Goal: Communication & Community: Answer question/provide support

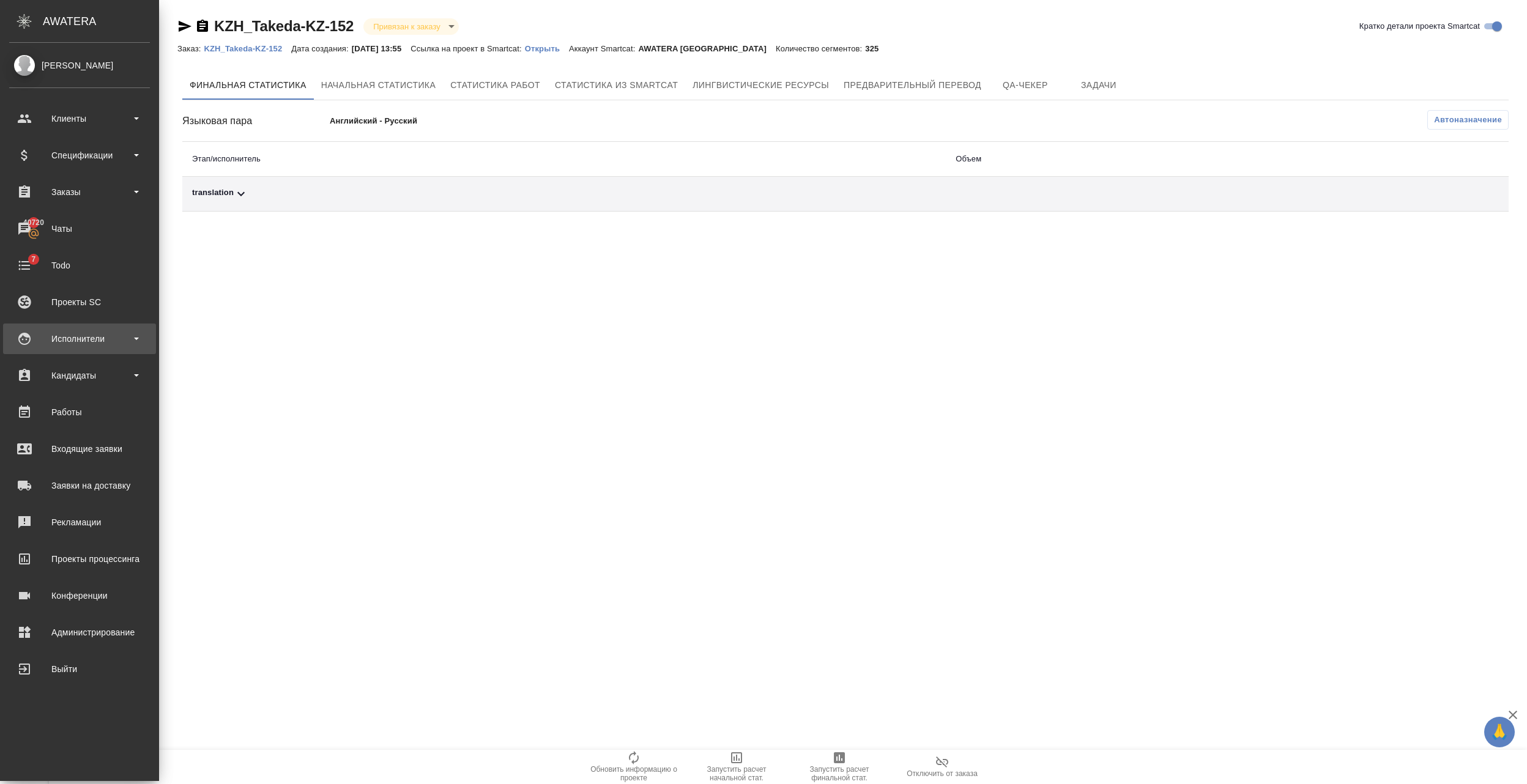
click at [77, 339] on div "Исполнители" at bounding box center [79, 339] width 141 height 19
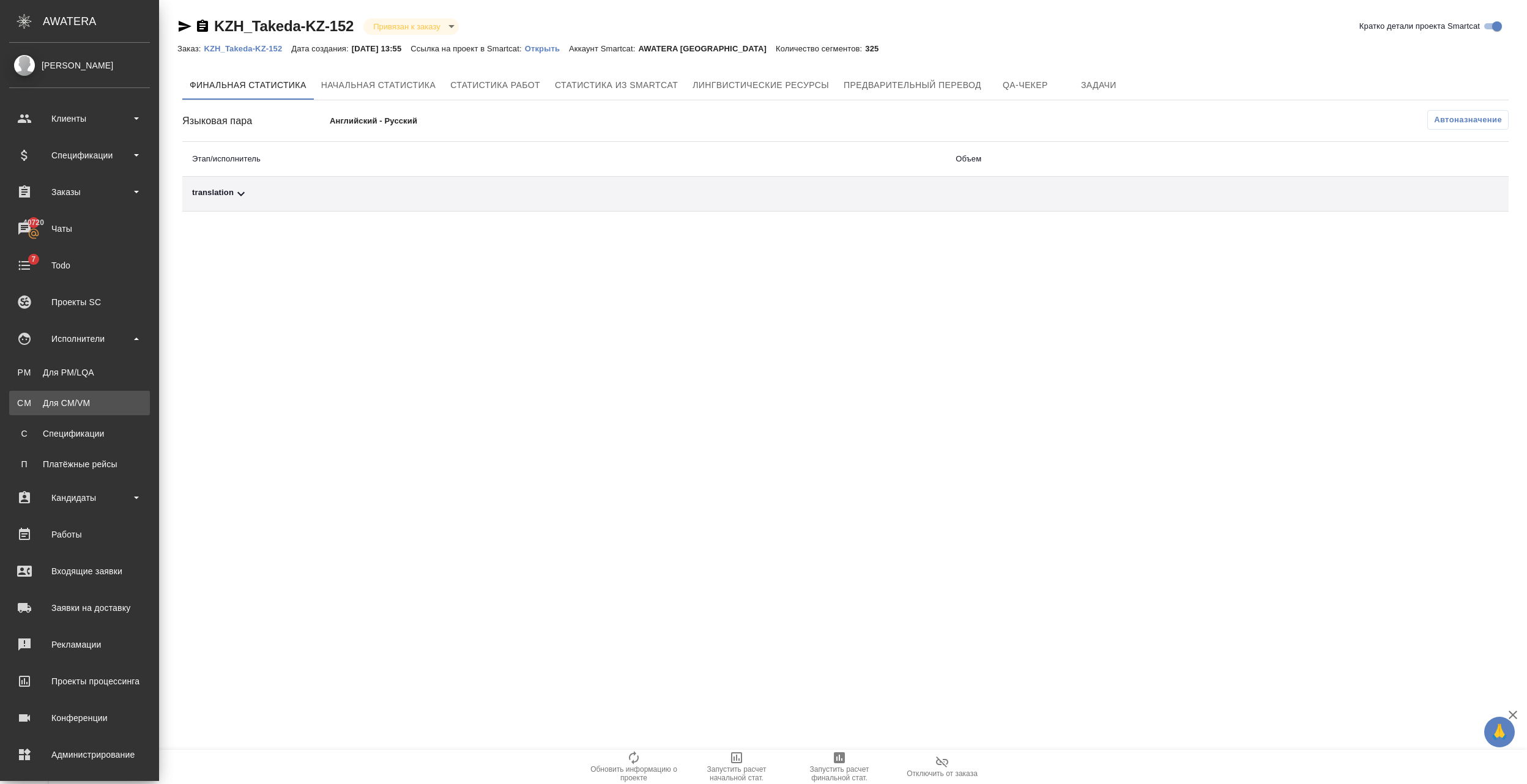
click at [85, 399] on div "Для CM/VM" at bounding box center [80, 403] width 129 height 12
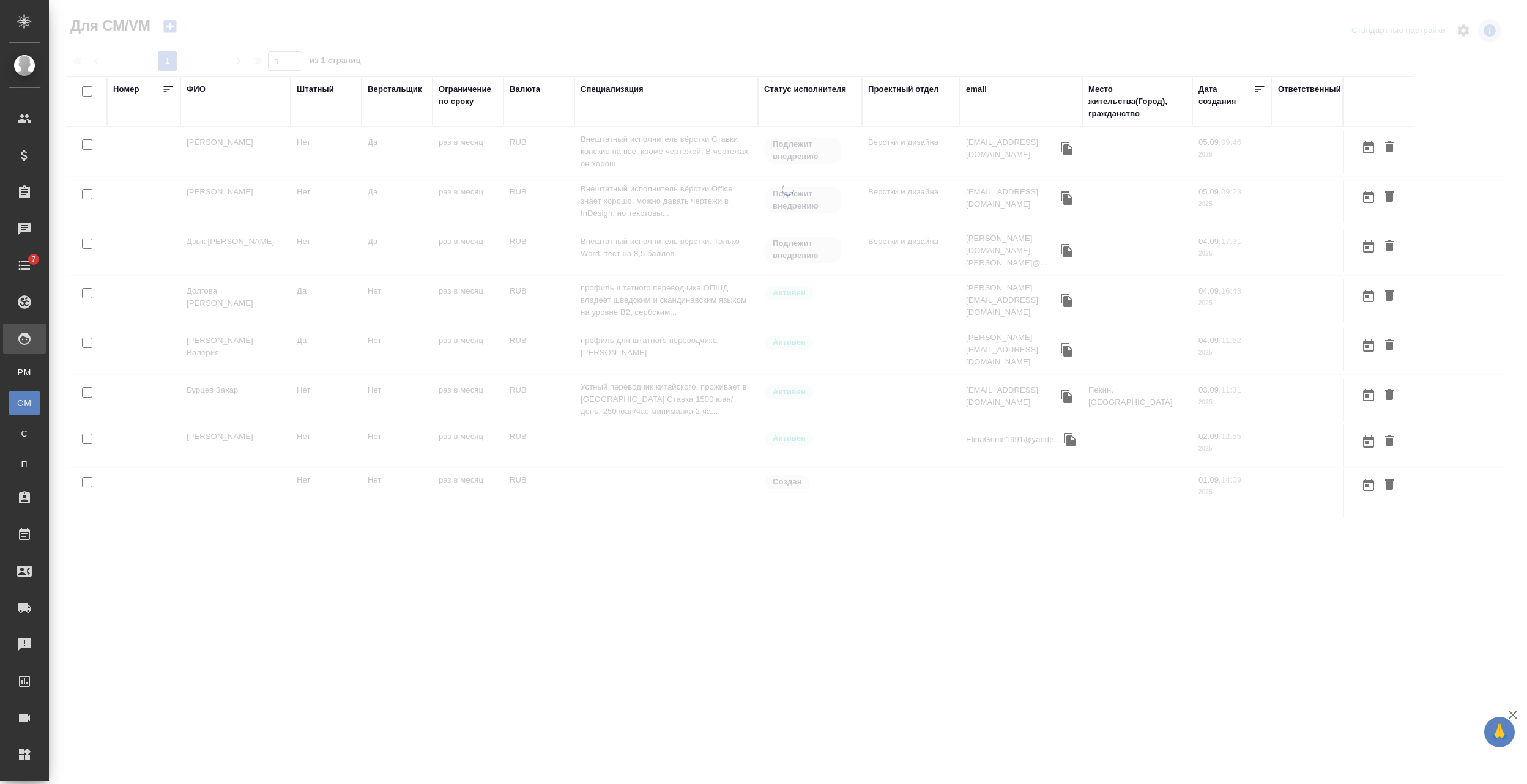
click at [195, 93] on div "ФИО" at bounding box center [196, 89] width 19 height 12
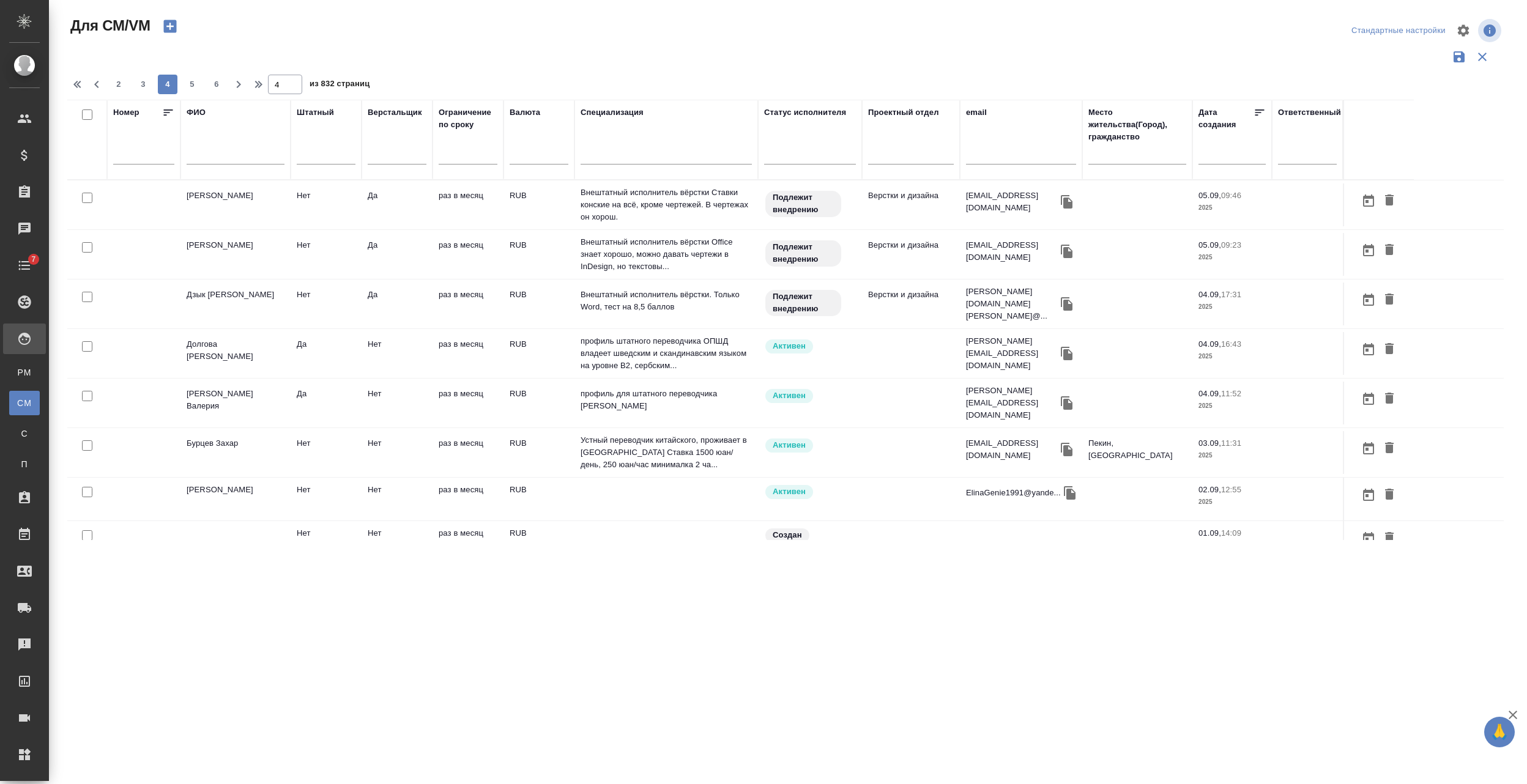
click at [196, 108] on div "ФИО" at bounding box center [196, 112] width 19 height 12
click at [216, 118] on div "ФИО" at bounding box center [236, 140] width 98 height 67
type input "4"
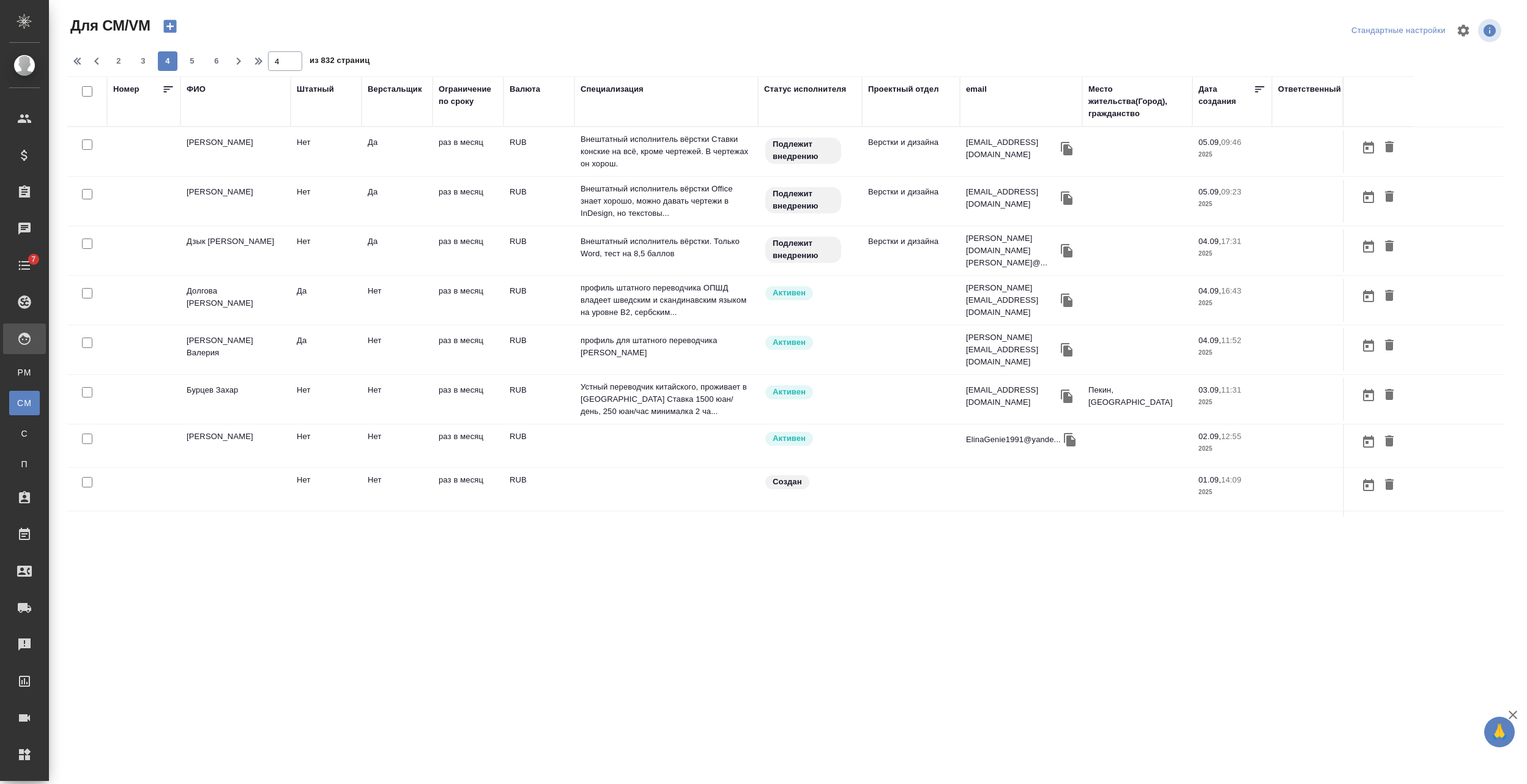
click at [196, 91] on div "ФИО" at bounding box center [196, 89] width 19 height 12
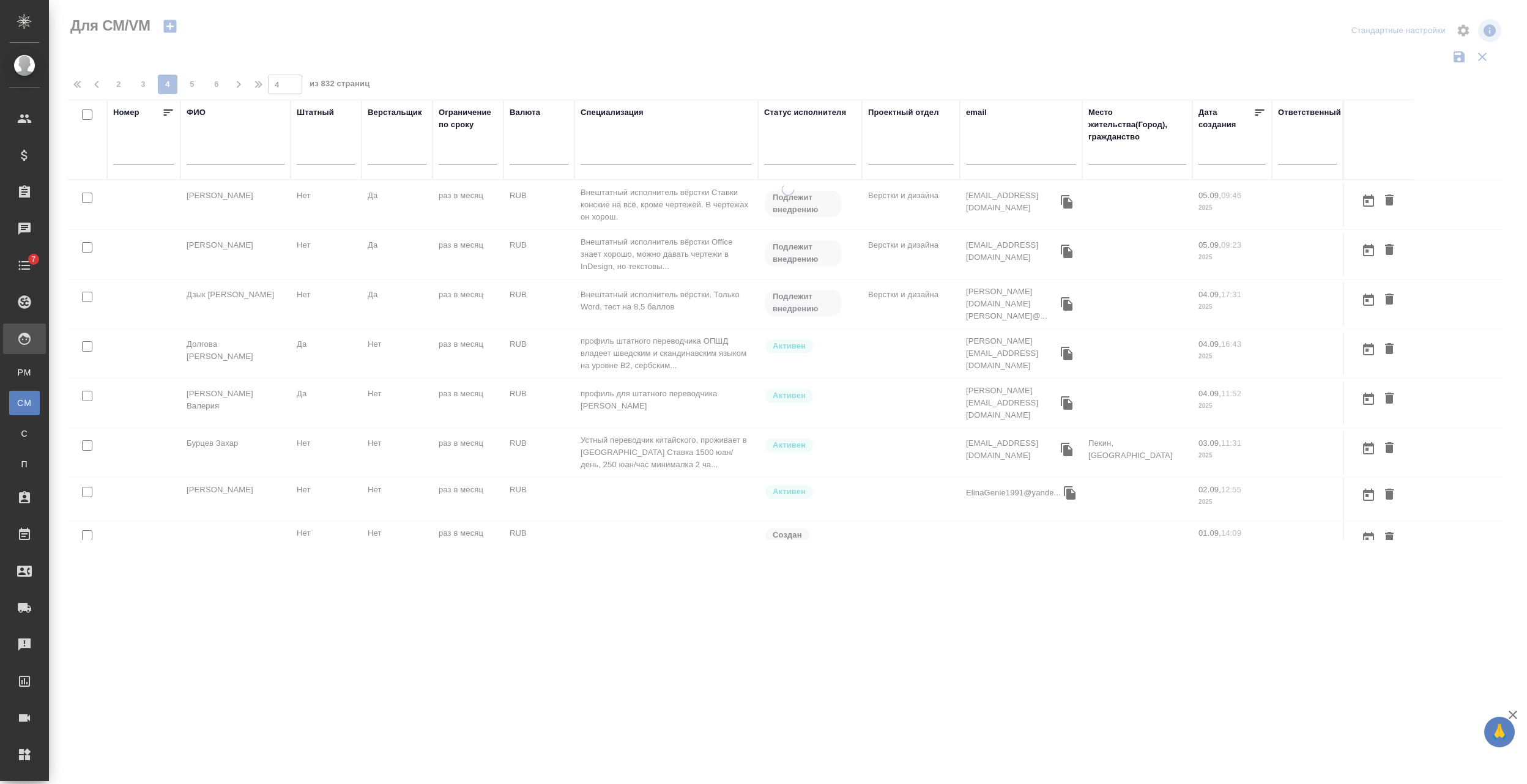
click at [194, 148] on div at bounding box center [236, 158] width 98 height 30
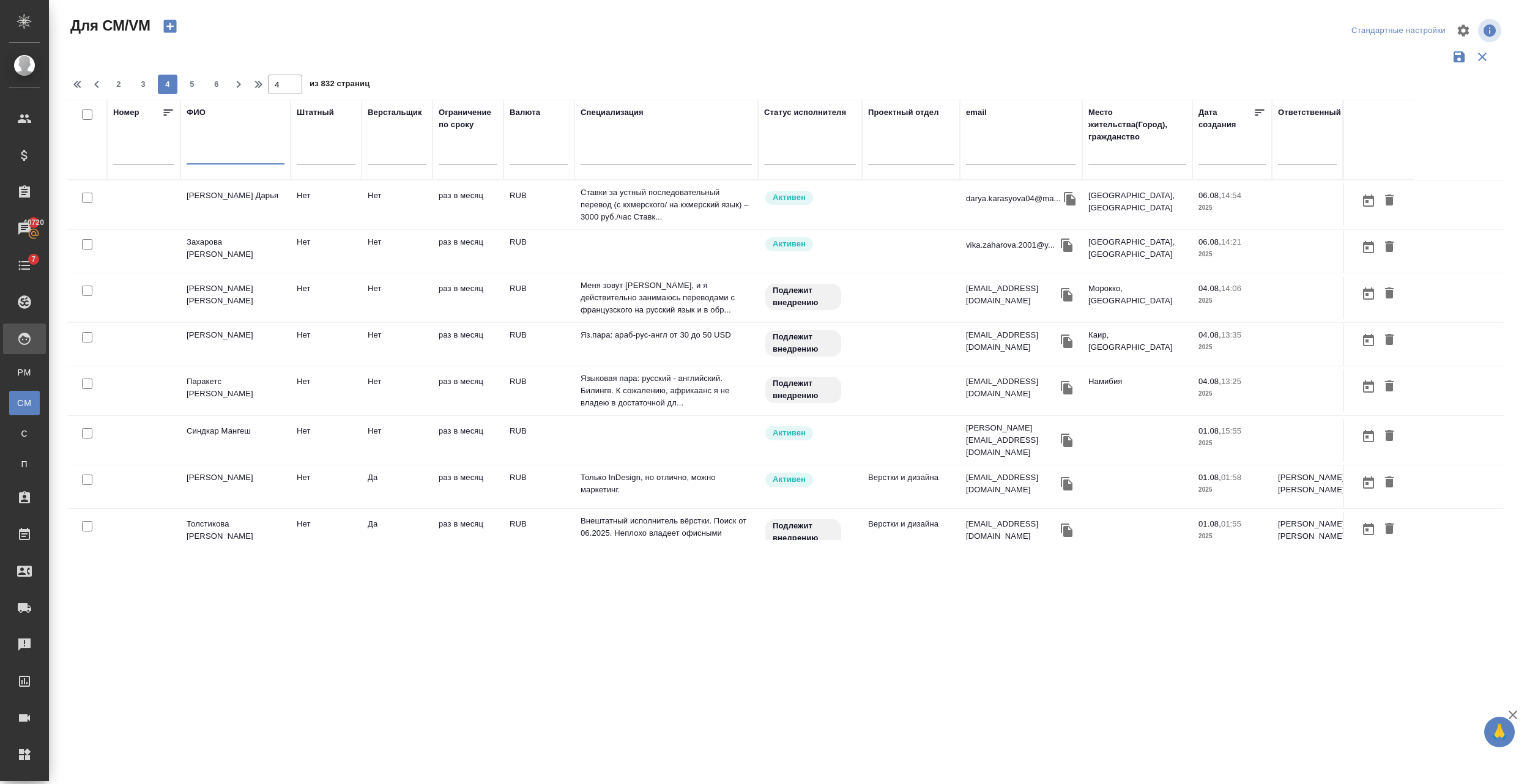
click at [201, 157] on input "text" at bounding box center [236, 157] width 98 height 16
type input "Комова"
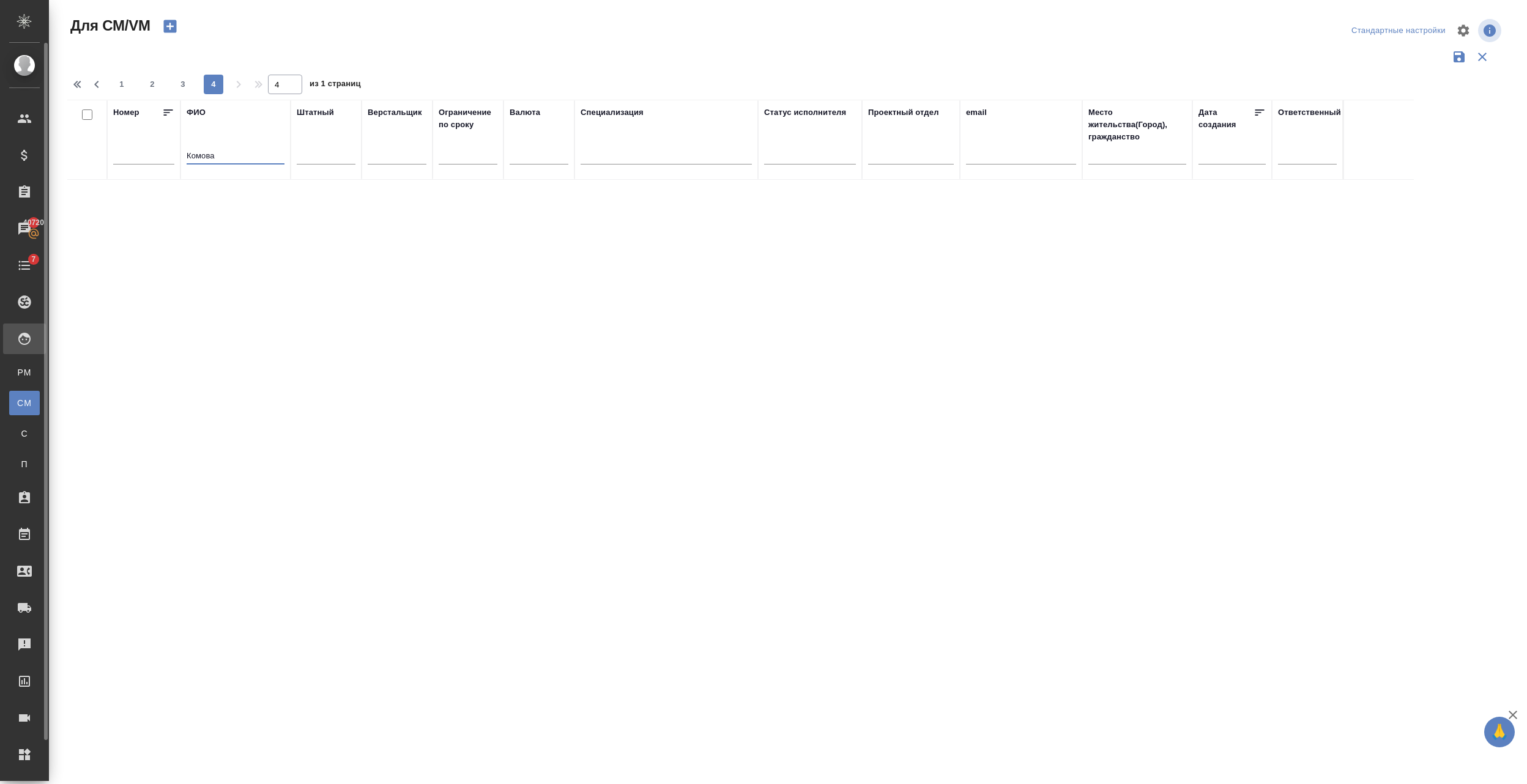
drag, startPoint x: 254, startPoint y: 158, endPoint x: 0, endPoint y: 135, distance: 255.0
click at [0, 136] on html "🙏 .cls-1 fill:#fff; AWATERA Semenets Irina Клиенты Спецификации Заказы 40720 Ча…" at bounding box center [764, 392] width 1527 height 784
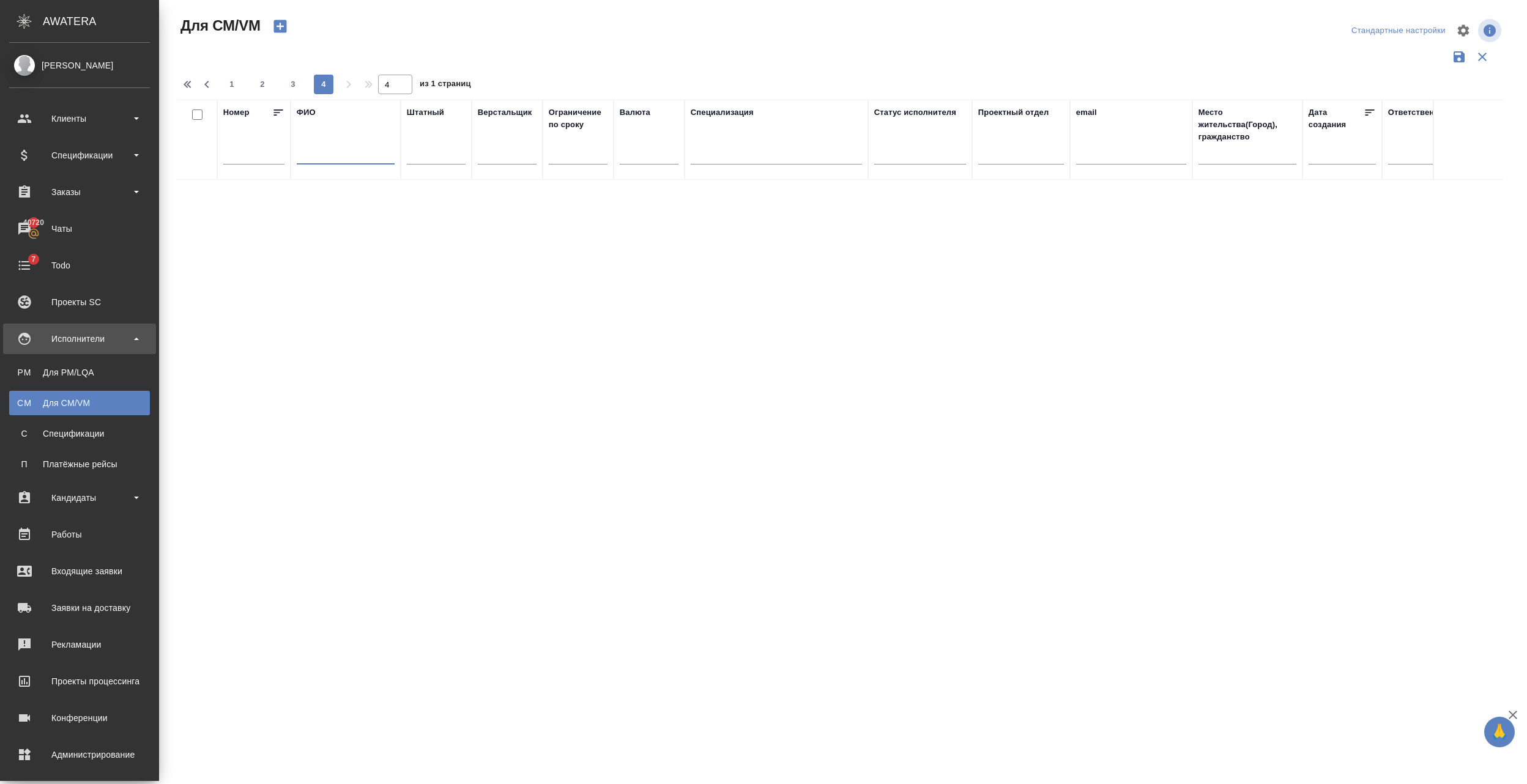
type input "1"
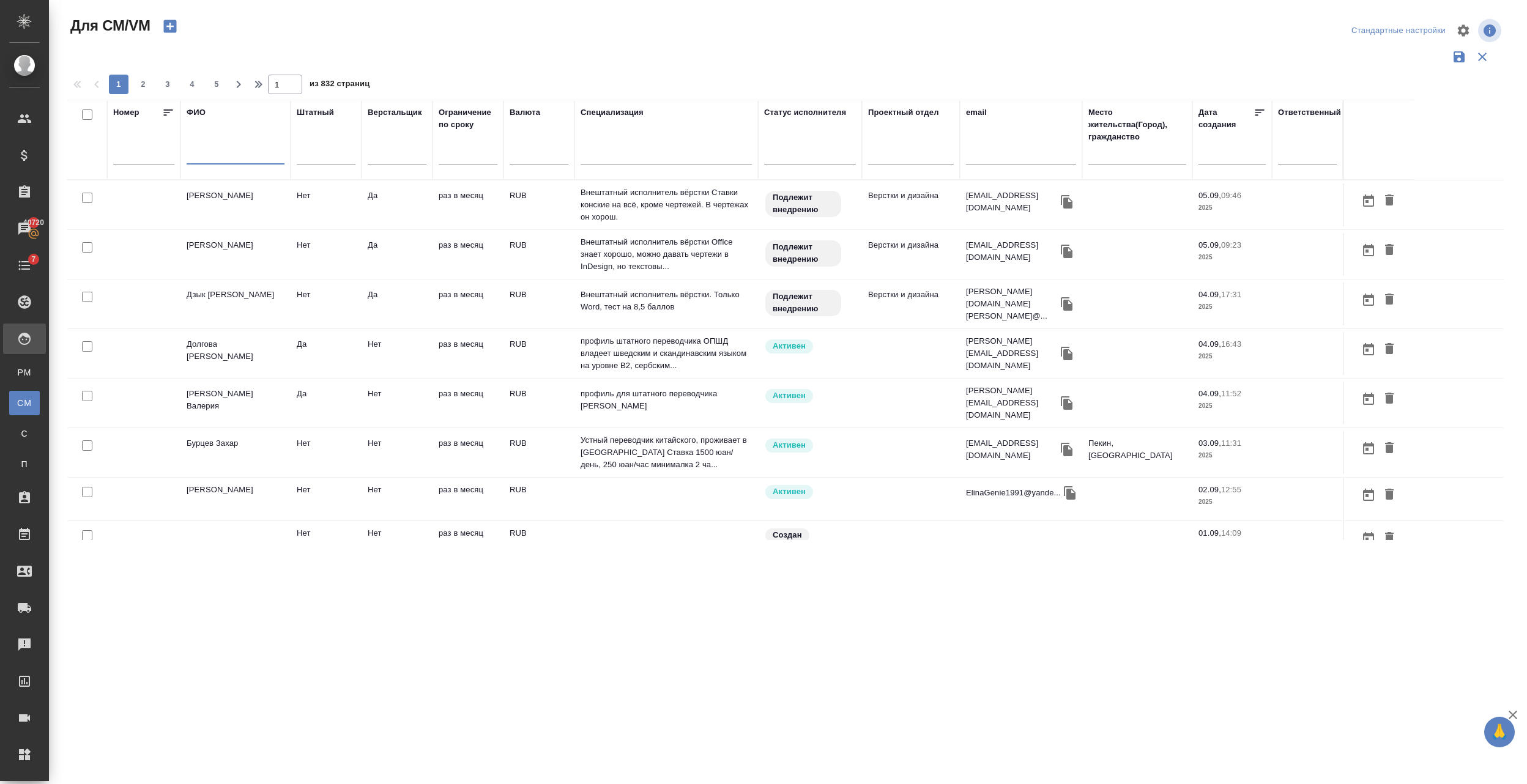
click at [1011, 150] on input "text" at bounding box center [1021, 157] width 110 height 16
paste input "[EMAIL_ADDRESS][DOMAIN_NAME]"
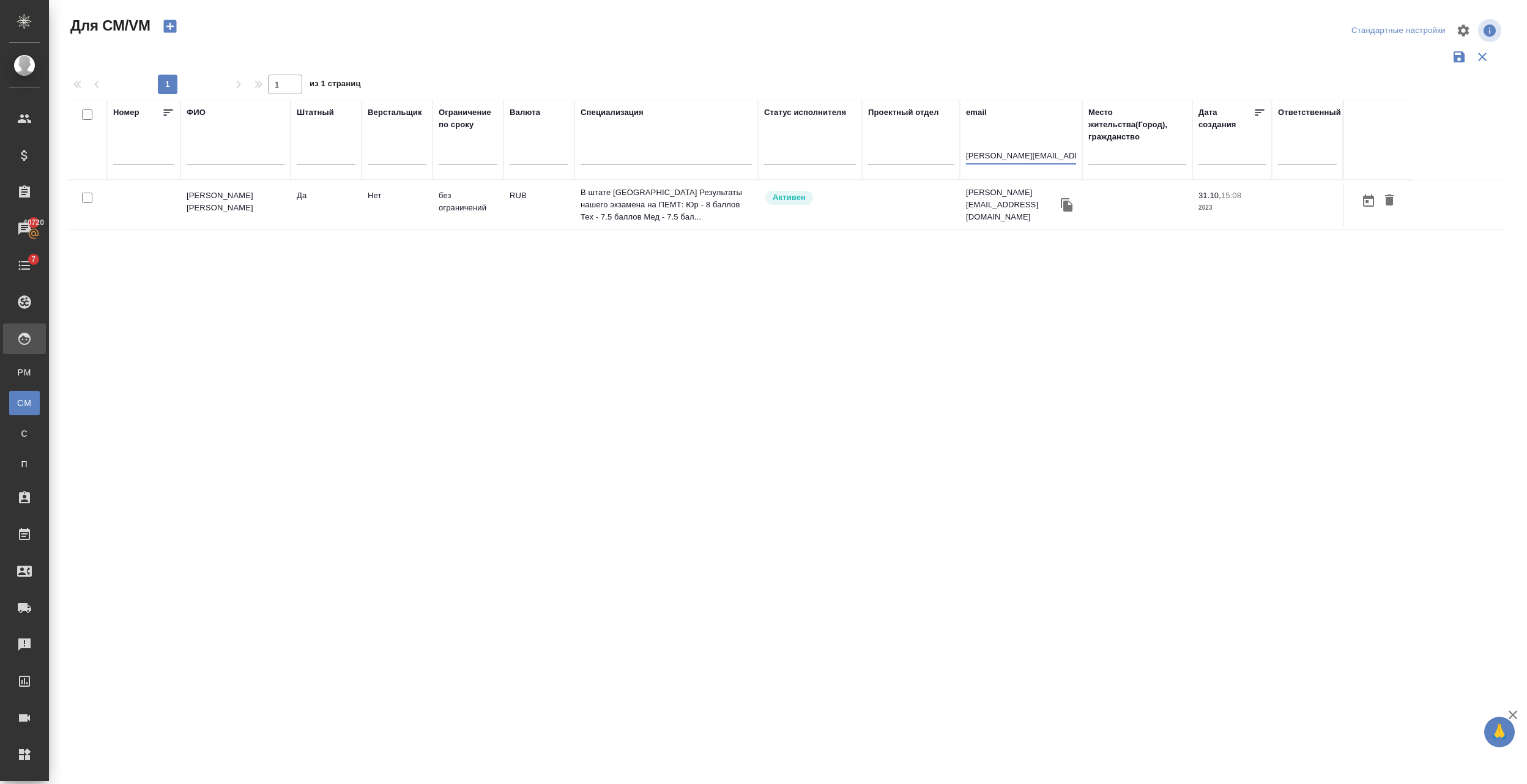
type input "[EMAIL_ADDRESS][DOMAIN_NAME]"
click at [247, 216] on td "[PERSON_NAME]" at bounding box center [236, 205] width 110 height 43
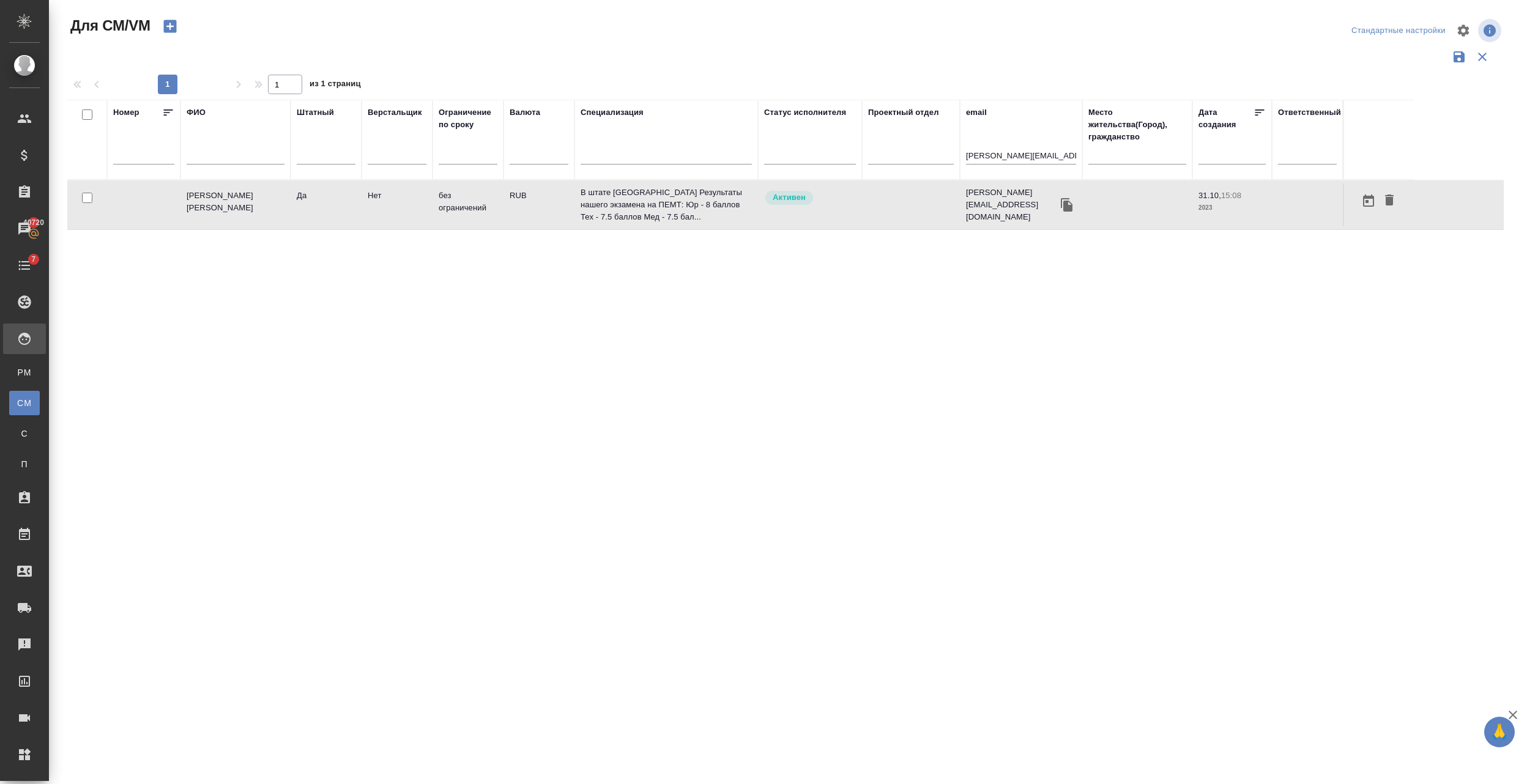
click at [247, 216] on td "[PERSON_NAME]" at bounding box center [236, 205] width 110 height 43
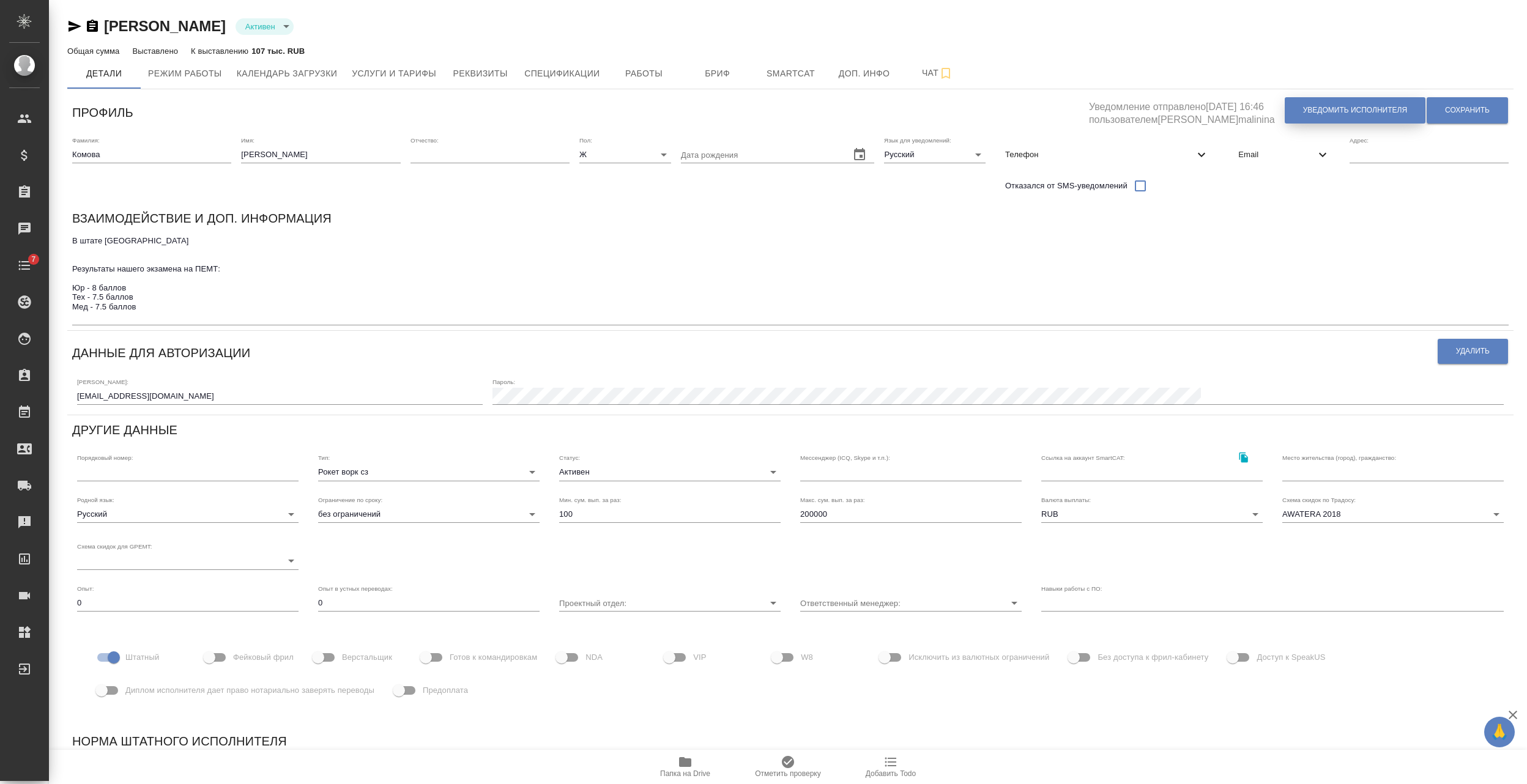
click at [1345, 115] on span "Уведомить исполнителя" at bounding box center [1355, 111] width 104 height 10
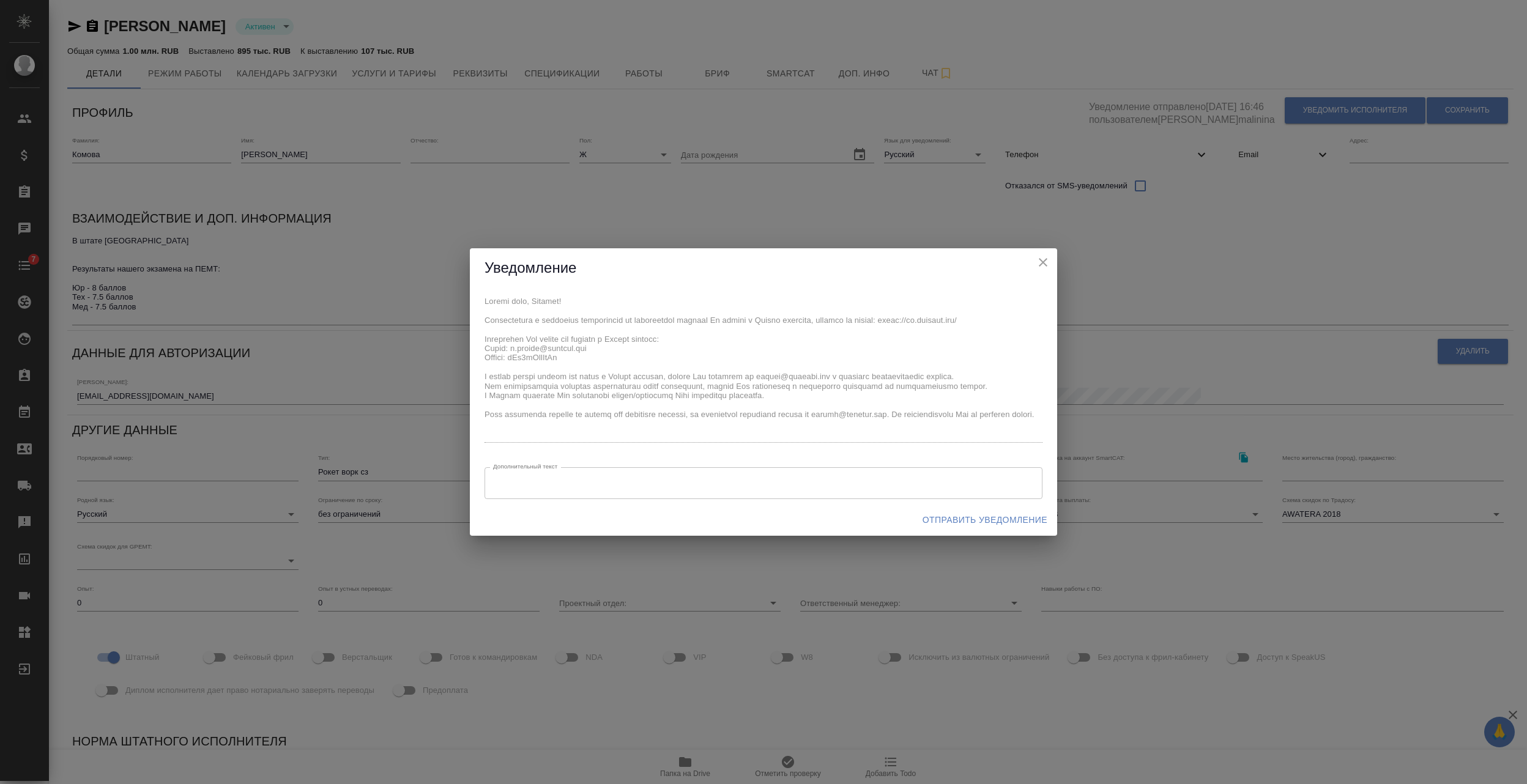
click at [485, 346] on div "x Дополнительный текст x Дополнительный текст" at bounding box center [764, 396] width 587 height 216
click at [958, 517] on span "Отправить уведомление" at bounding box center [985, 520] width 125 height 16
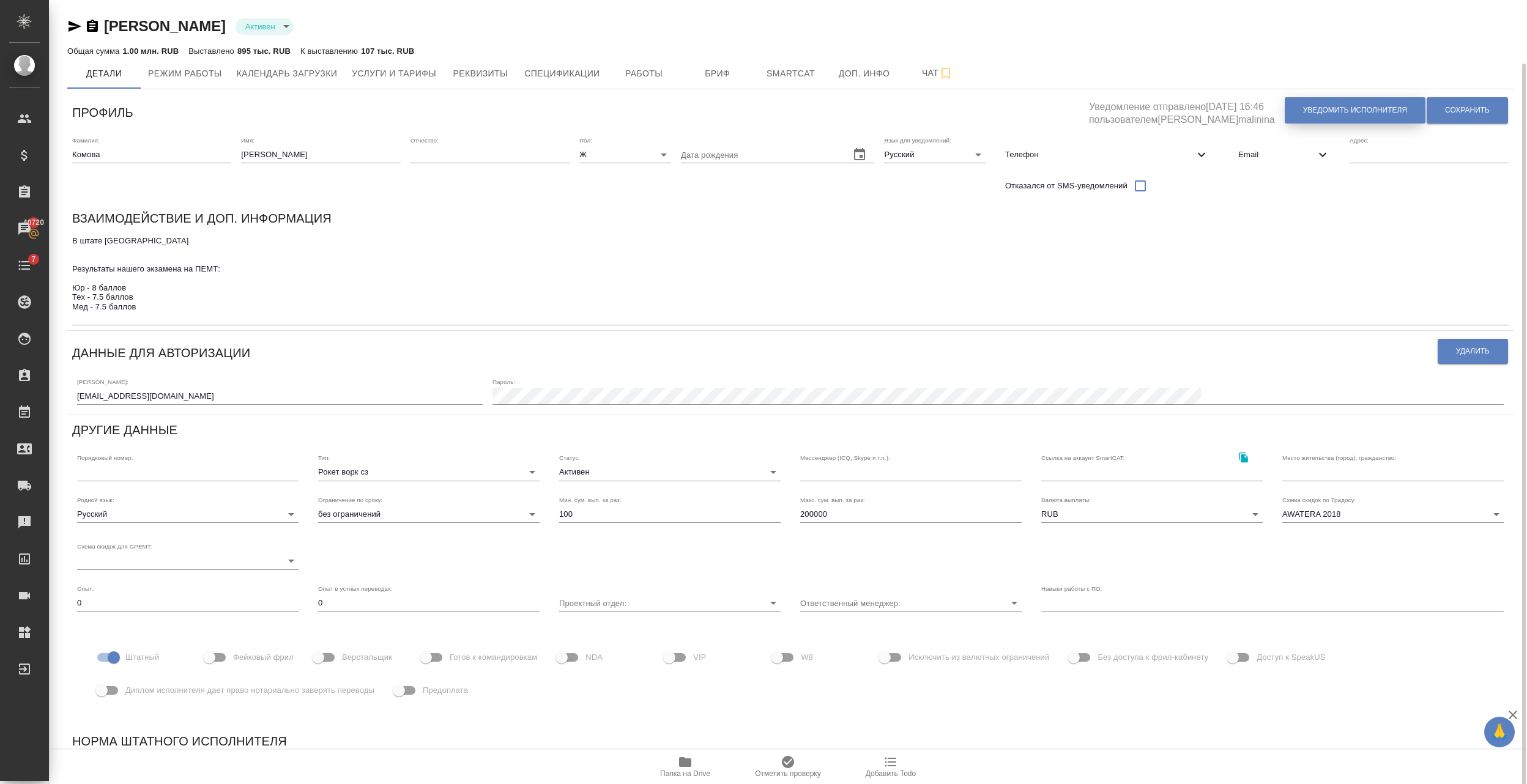
scroll to position [33, 0]
